Goal: Transaction & Acquisition: Purchase product/service

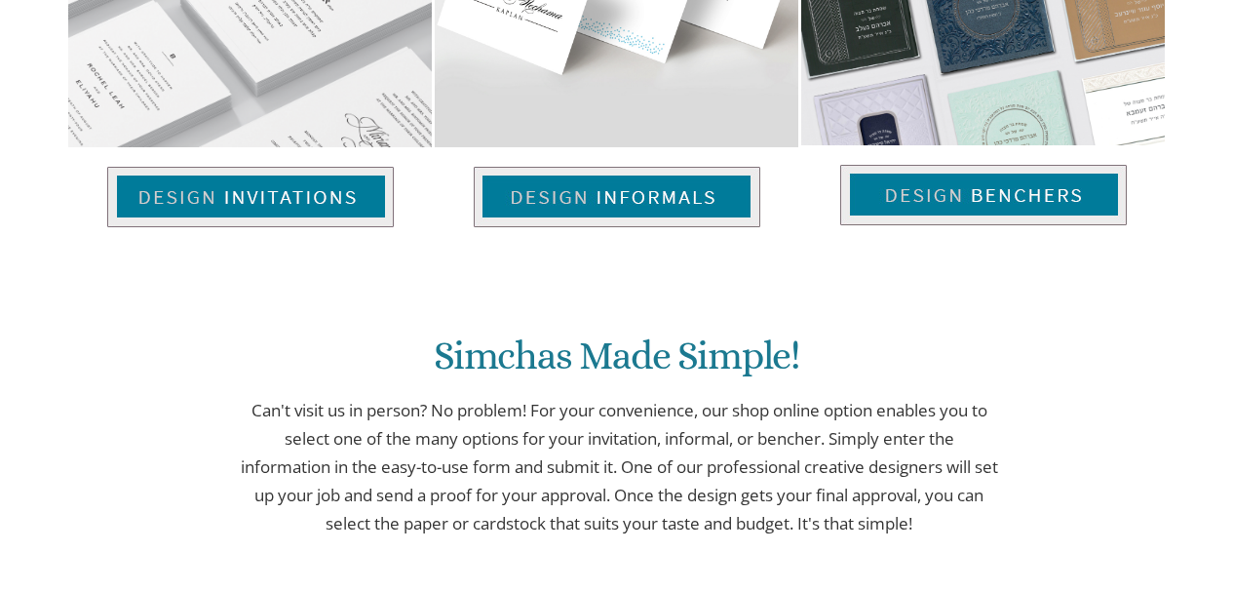
scroll to position [975, 0]
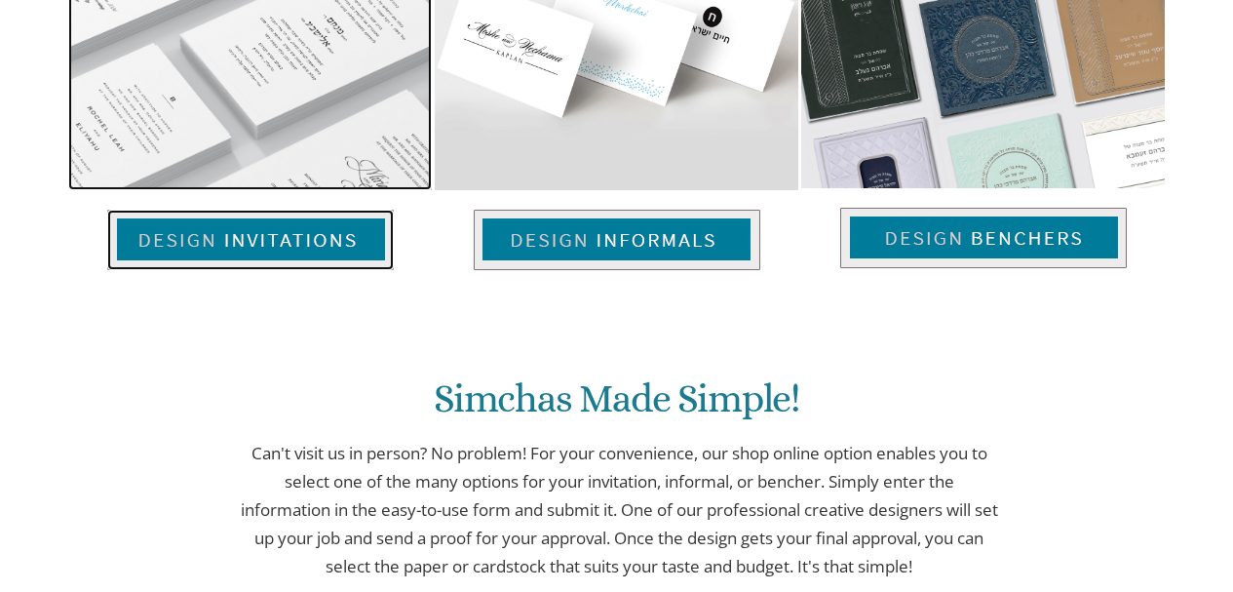
click at [323, 210] on img at bounding box center [250, 240] width 287 height 60
click at [308, 210] on img at bounding box center [250, 240] width 287 height 60
click at [302, 210] on img at bounding box center [250, 240] width 287 height 60
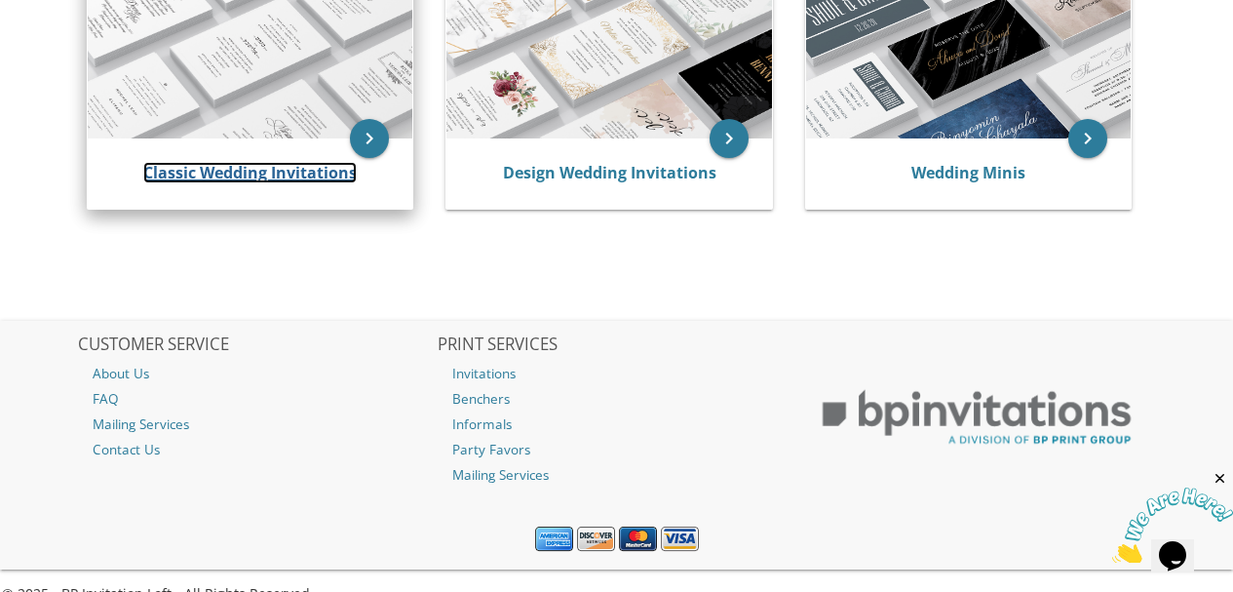
click at [249, 177] on link "Classic Wedding Invitations" at bounding box center [249, 172] width 213 height 21
click at [368, 145] on icon "keyboard_arrow_right" at bounding box center [369, 138] width 39 height 39
click at [289, 177] on link "Classic Wedding Invitations" at bounding box center [249, 172] width 213 height 21
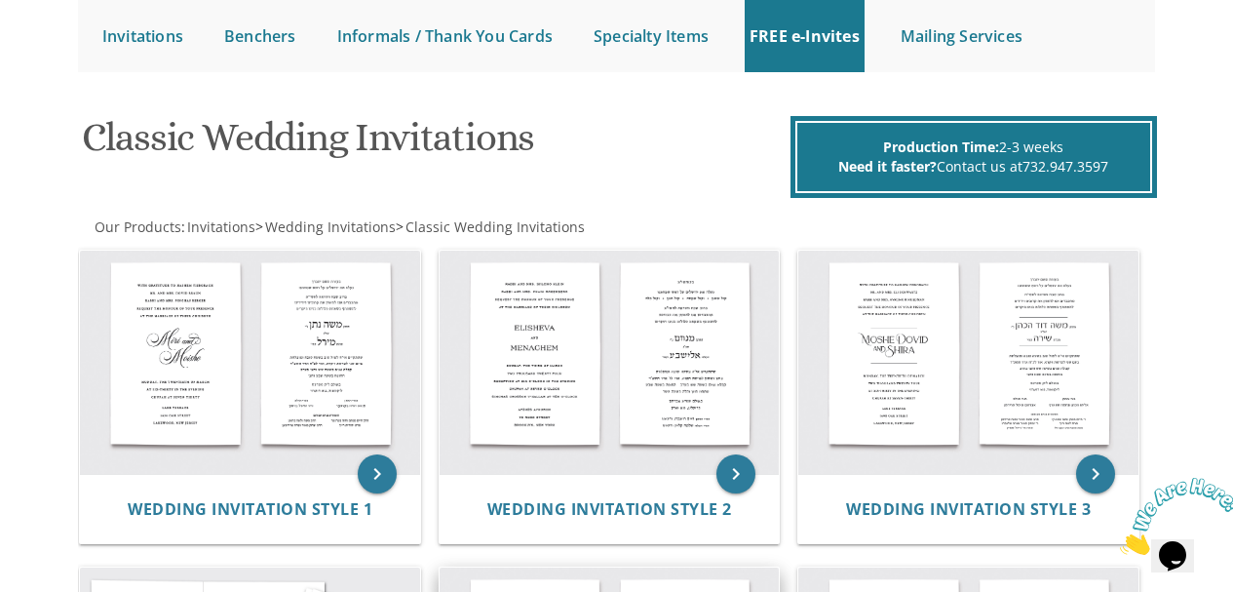
scroll to position [195, 0]
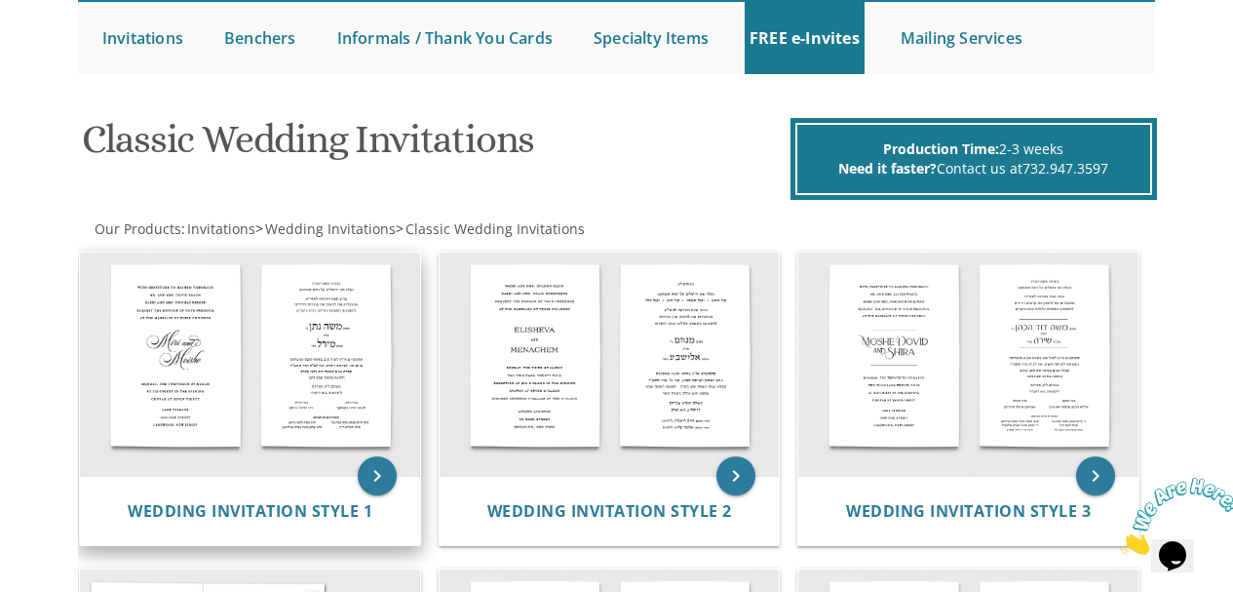
click at [274, 358] on img at bounding box center [250, 363] width 340 height 223
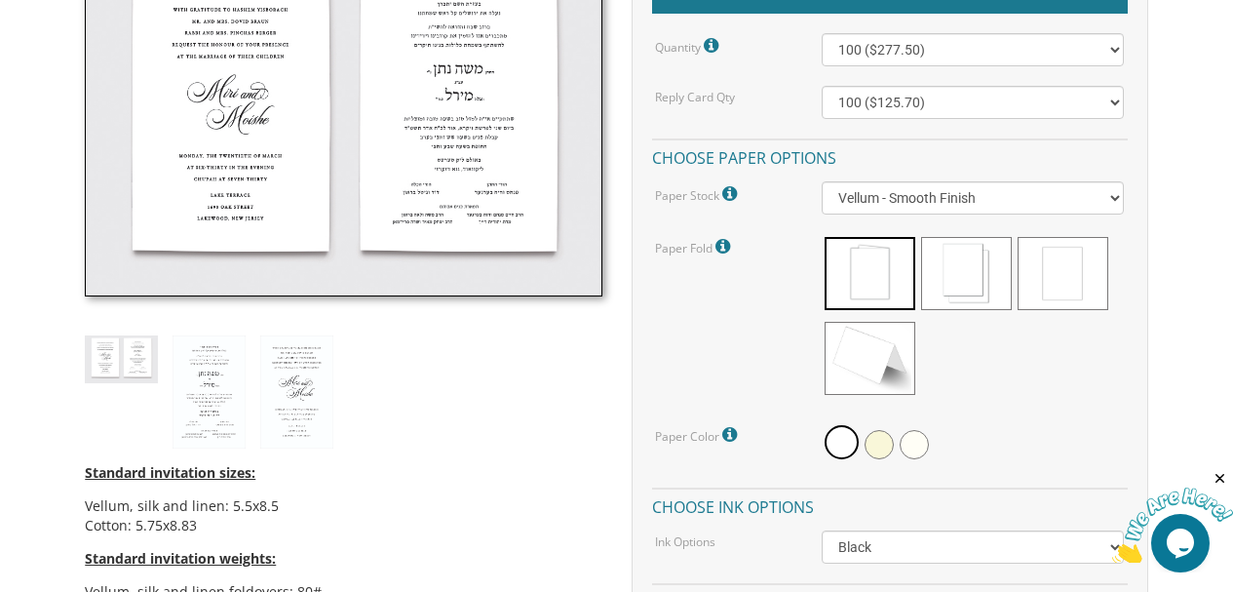
scroll to position [682, 0]
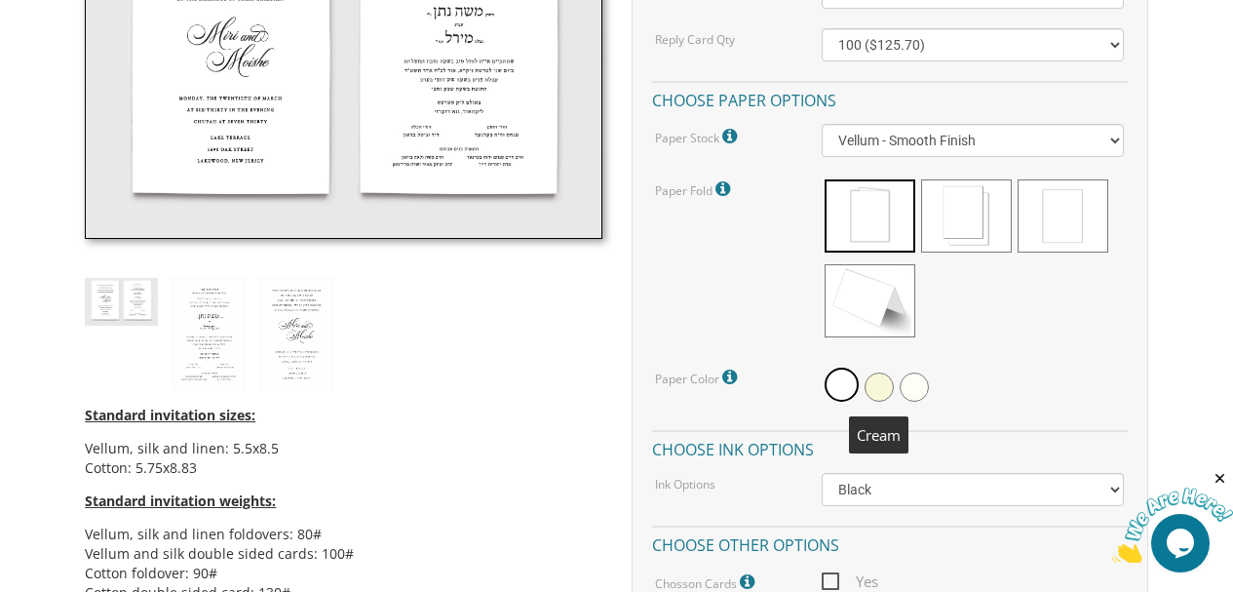
click at [874, 385] on span at bounding box center [879, 386] width 29 height 29
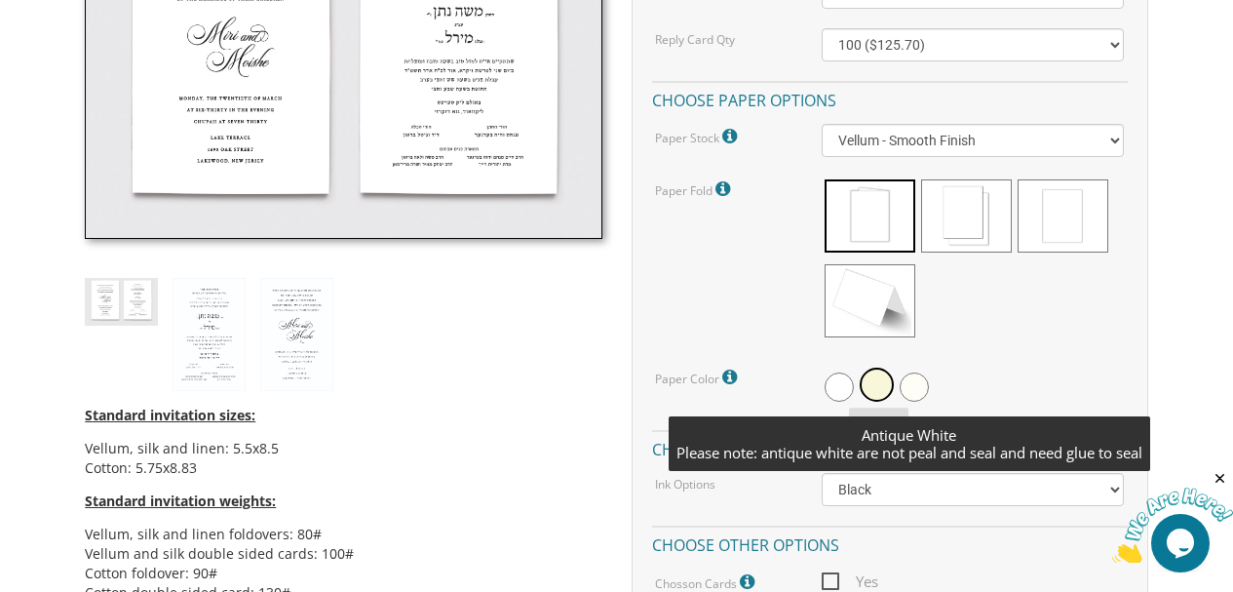
click at [913, 387] on span at bounding box center [914, 386] width 29 height 29
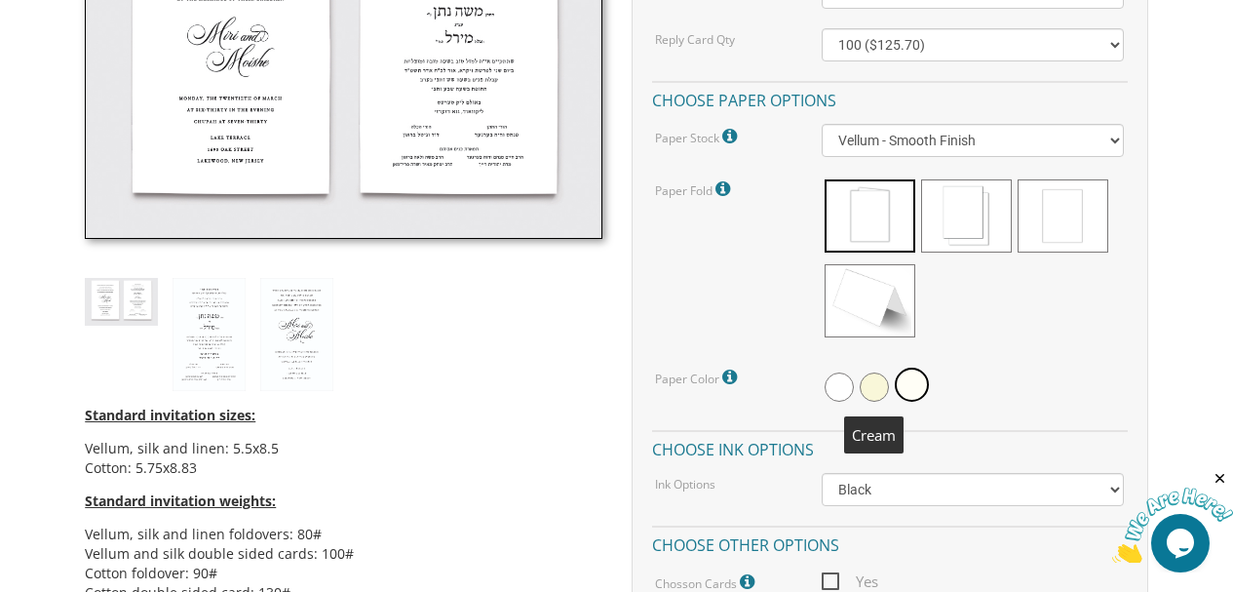
click at [870, 384] on span at bounding box center [874, 386] width 29 height 29
click at [836, 386] on span at bounding box center [839, 386] width 29 height 29
click at [874, 387] on span at bounding box center [879, 386] width 29 height 29
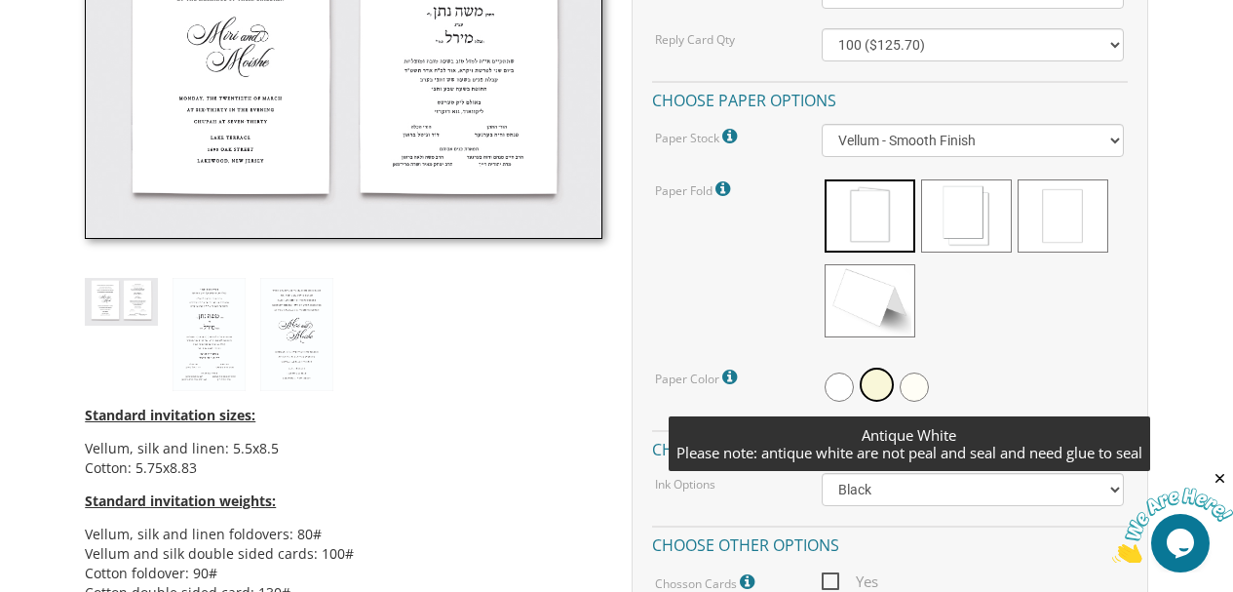
click at [921, 385] on span at bounding box center [914, 386] width 29 height 29
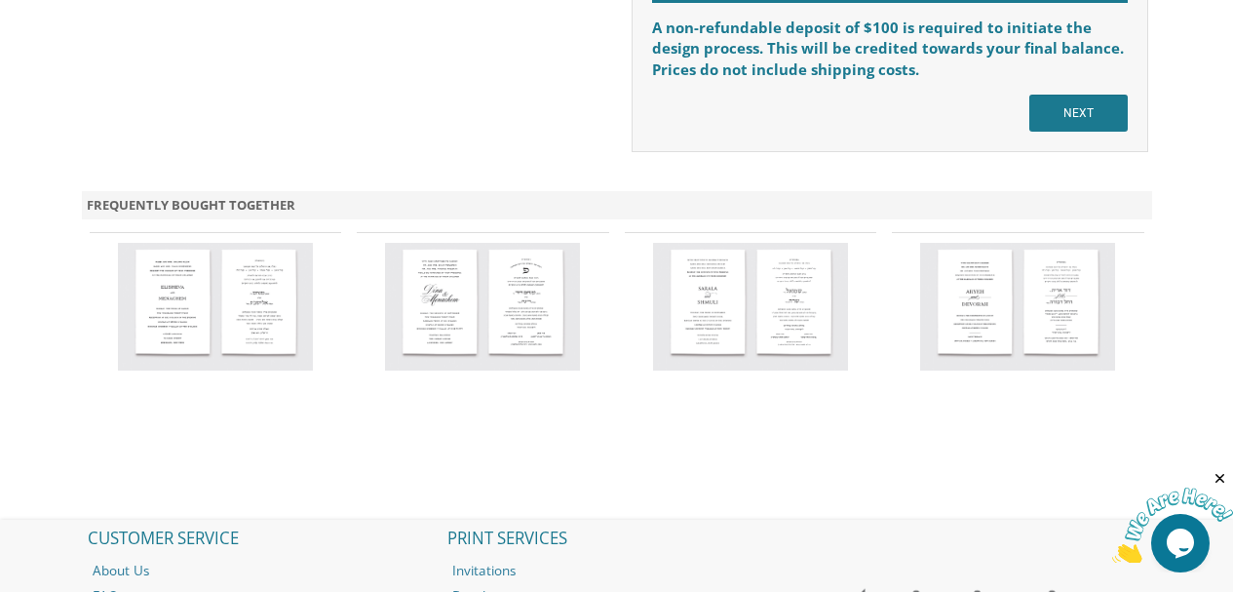
scroll to position [1950, 0]
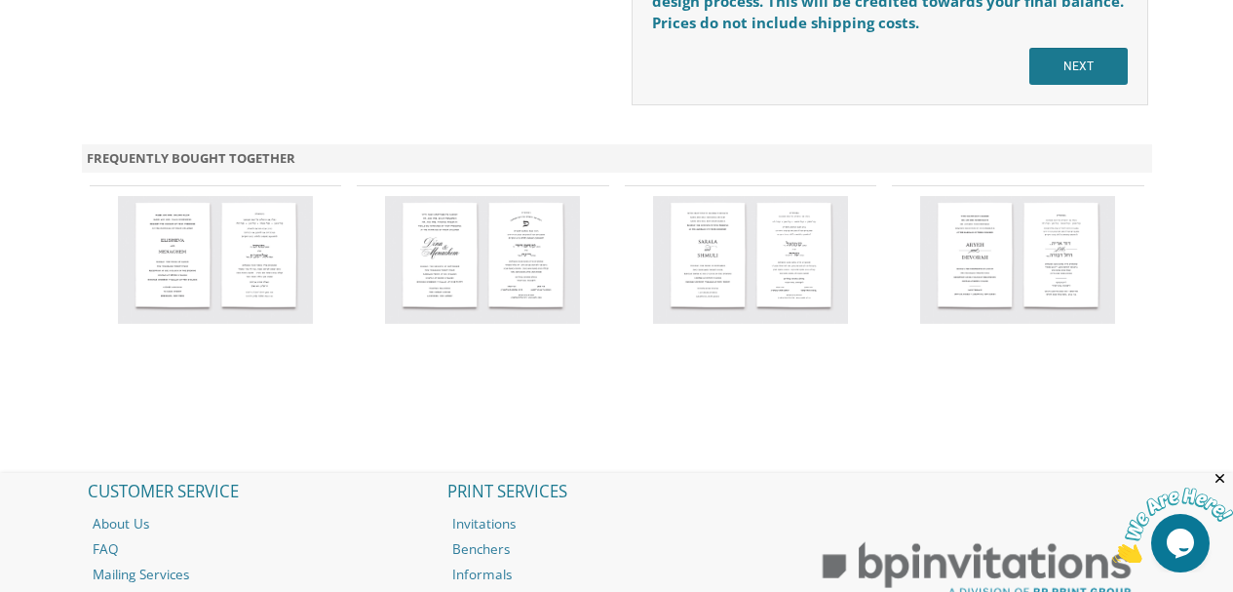
click at [522, 268] on img at bounding box center [482, 260] width 195 height 128
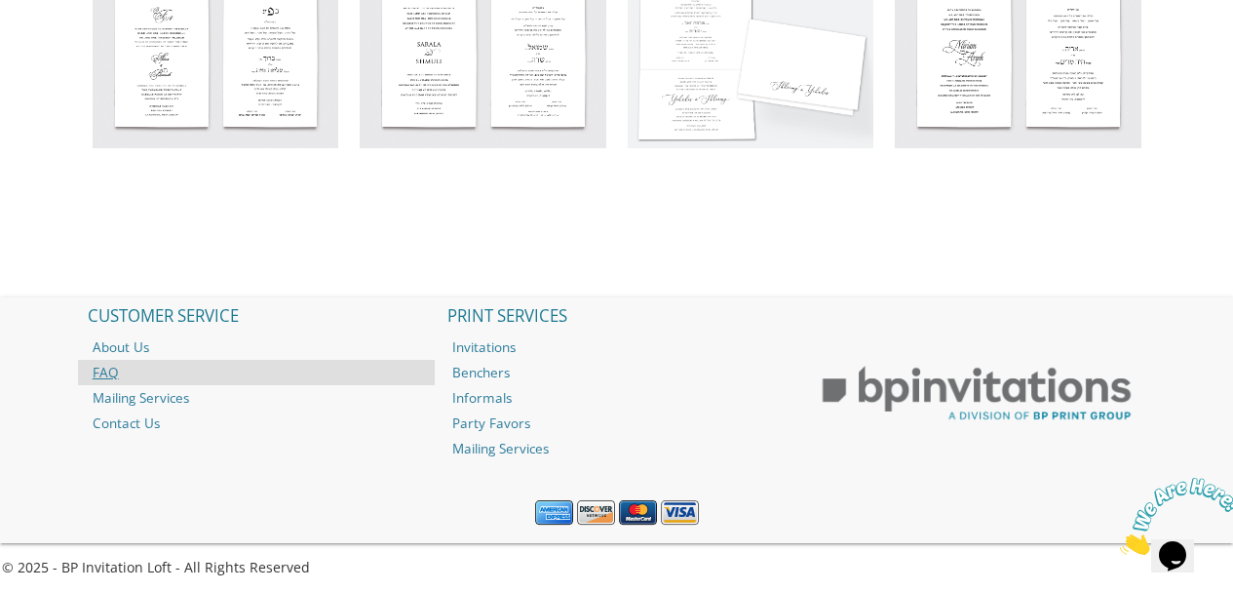
scroll to position [2164, 0]
